Goal: Task Accomplishment & Management: Manage account settings

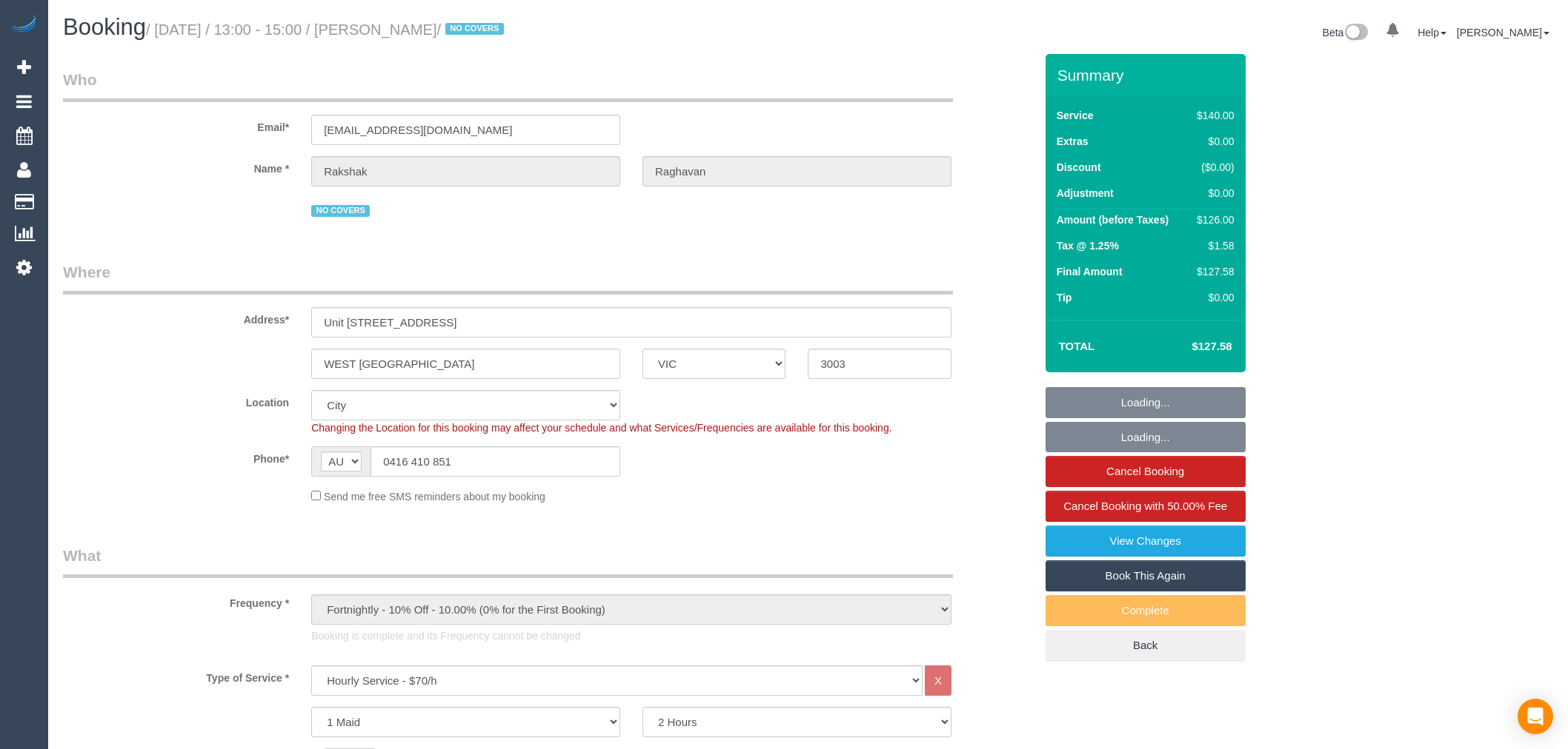
select select "VIC"
select select "number:28"
select select "number:14"
select select "number:18"
select select "number:22"
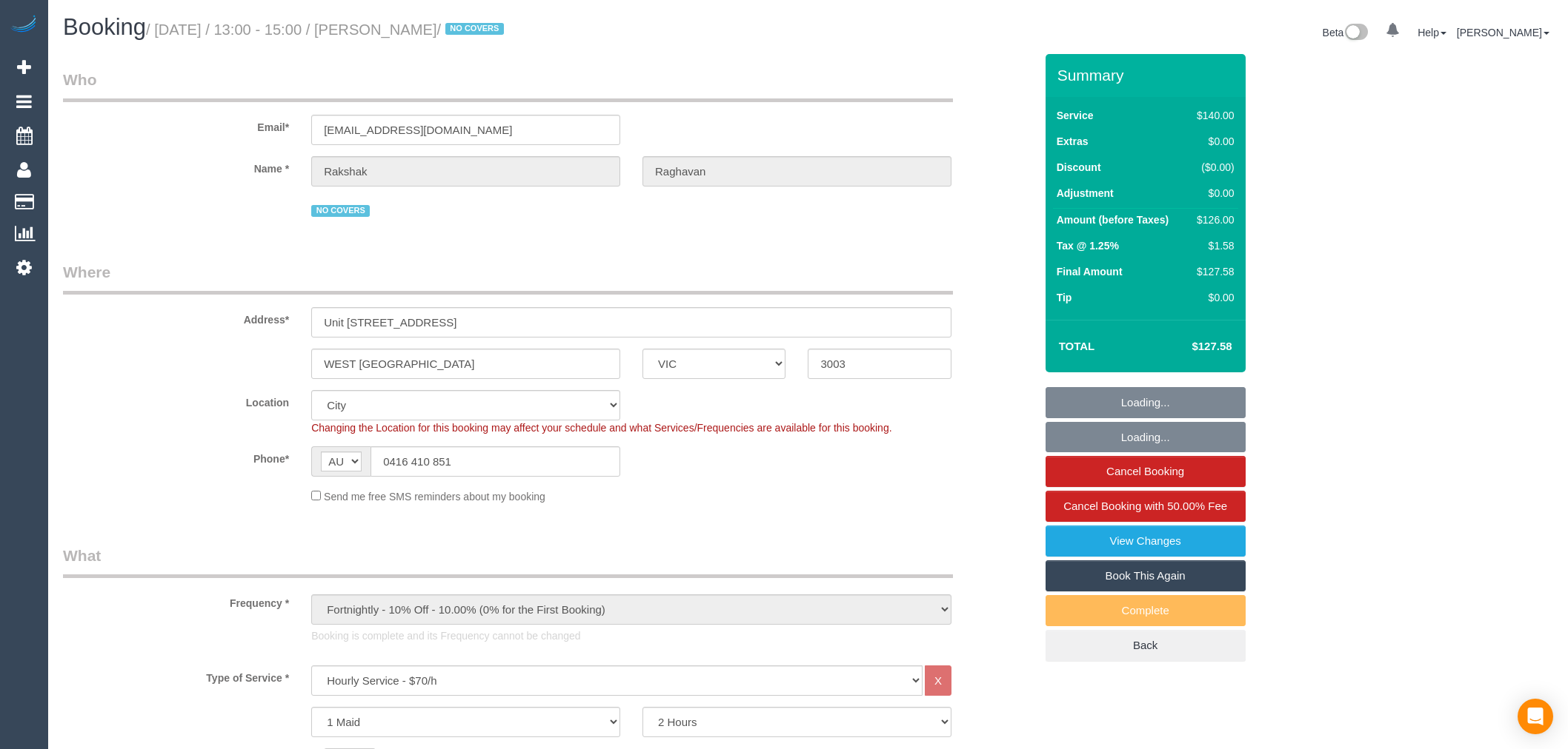
select select "number:34"
select select "number:13"
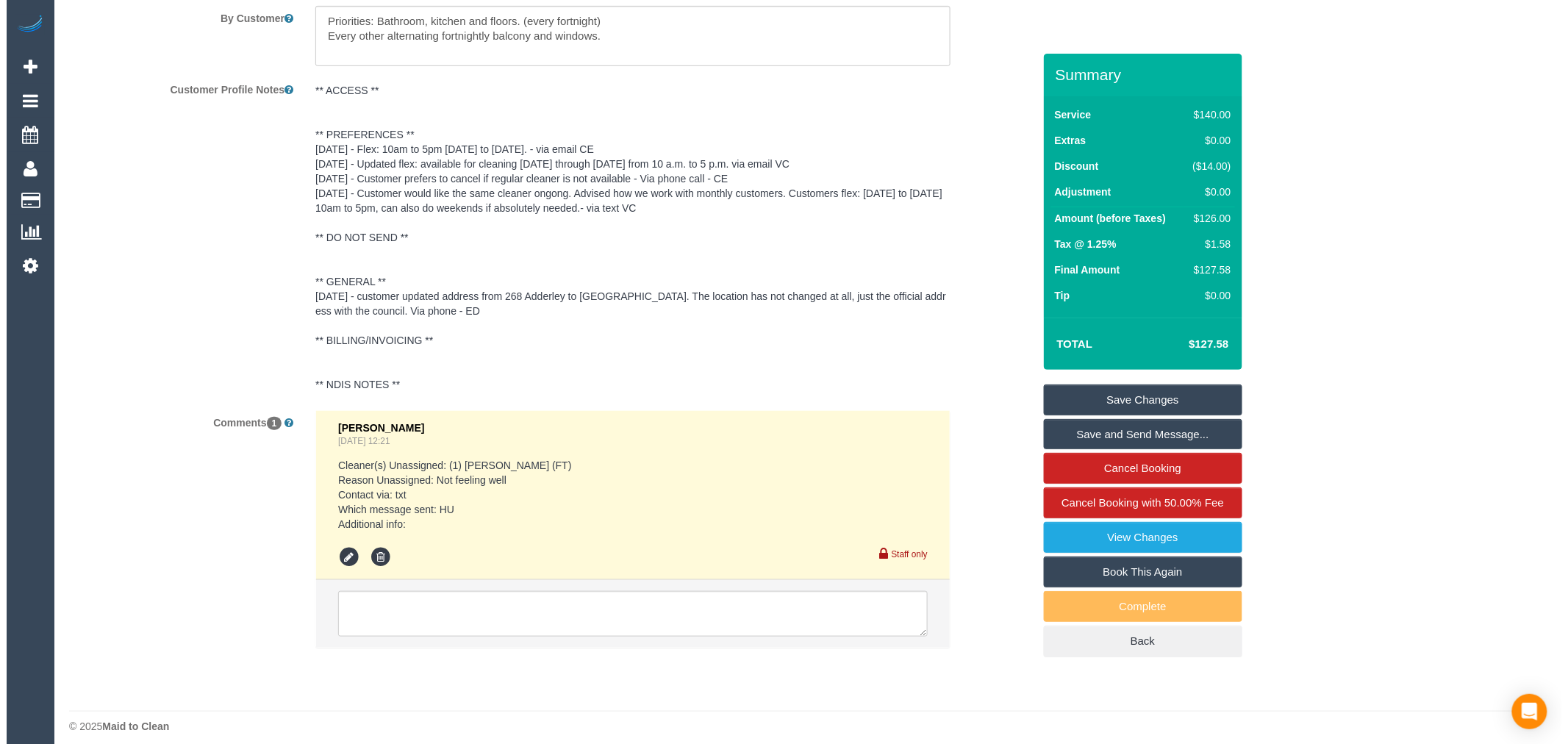
scroll to position [2677, 0]
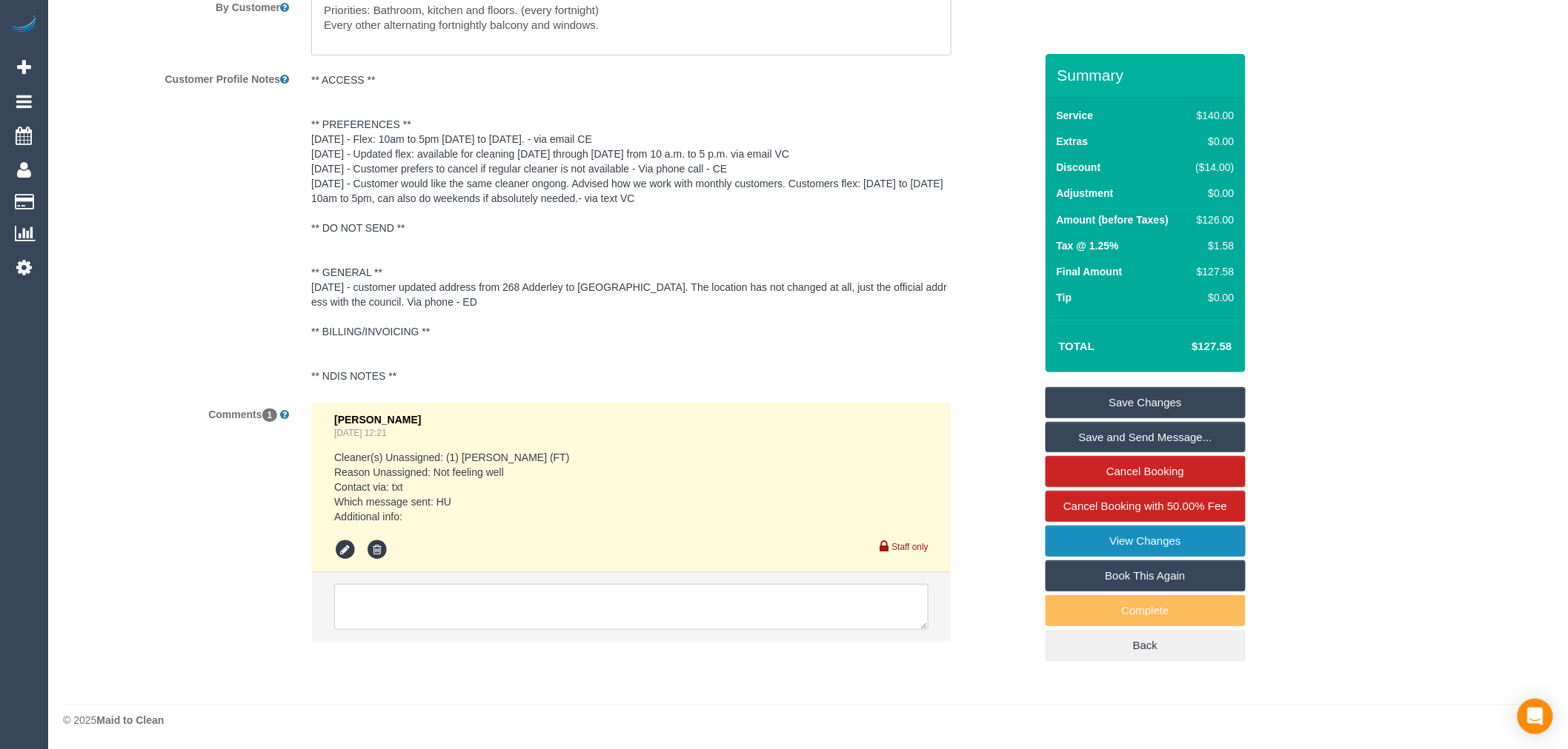
click at [1135, 546] on link "View Changes" at bounding box center [1145, 542] width 200 height 32
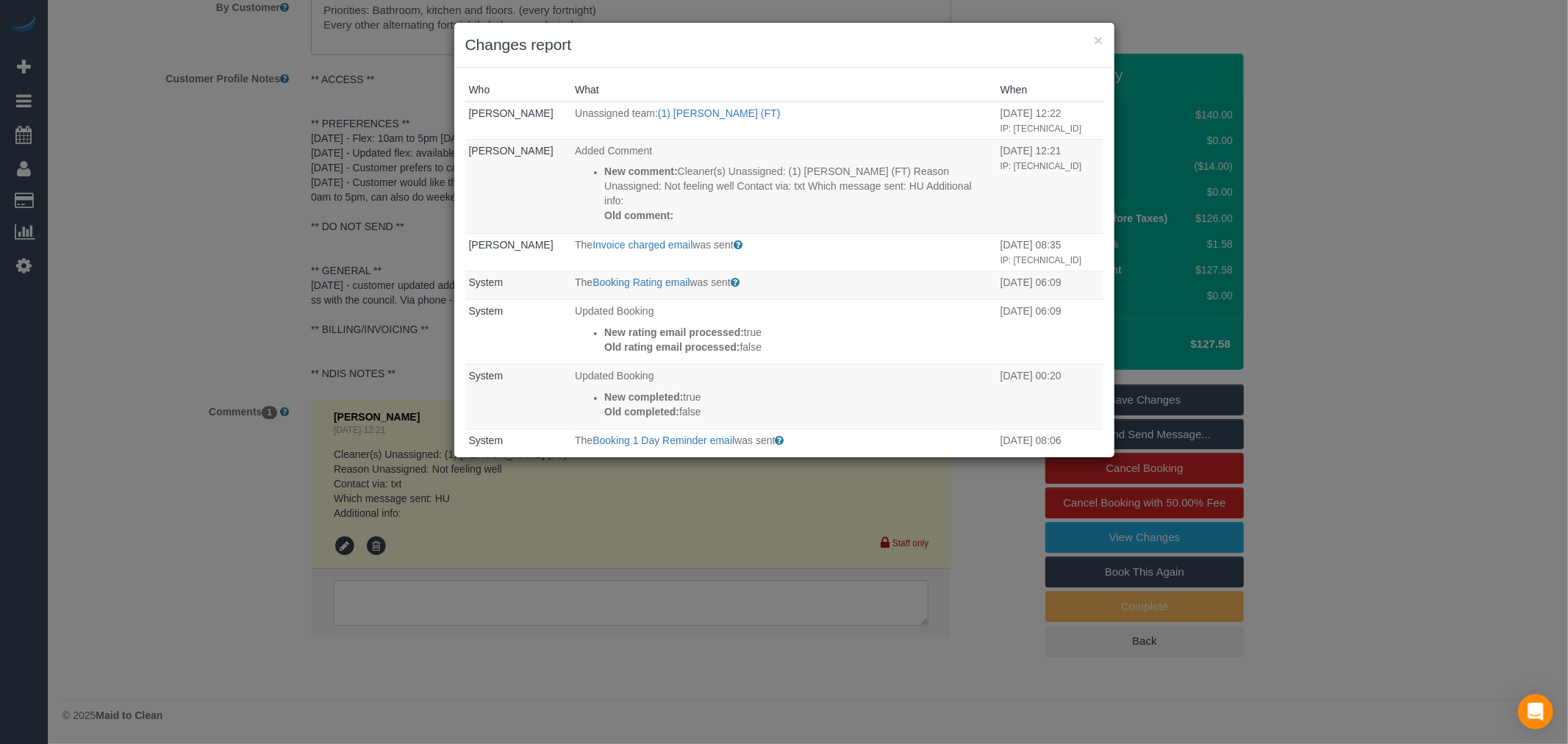
click at [1095, 51] on h3 "Changes report" at bounding box center [784, 44] width 638 height 22
click at [1097, 45] on button "×" at bounding box center [1098, 40] width 9 height 16
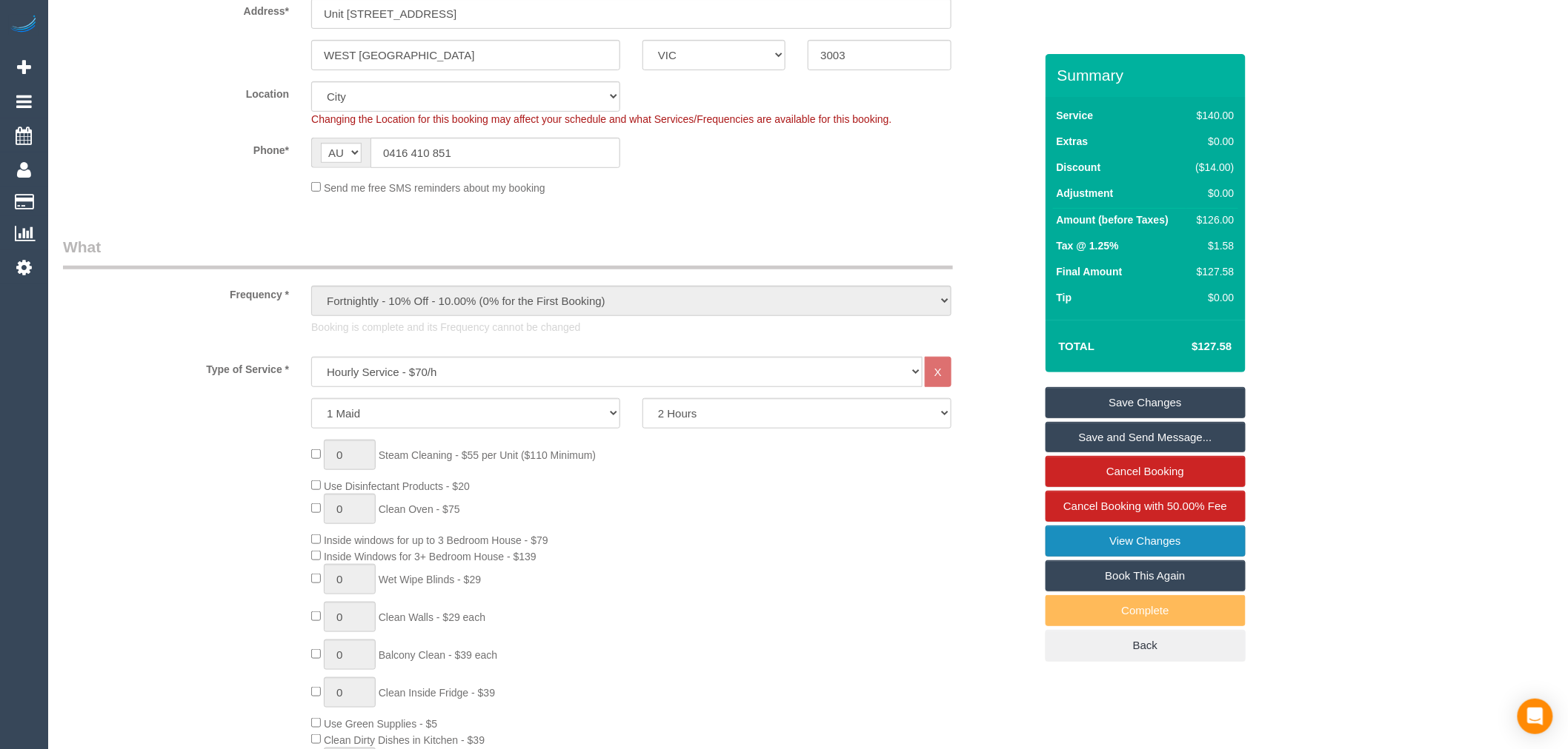
scroll to position [0, 0]
